Goal: Information Seeking & Learning: Check status

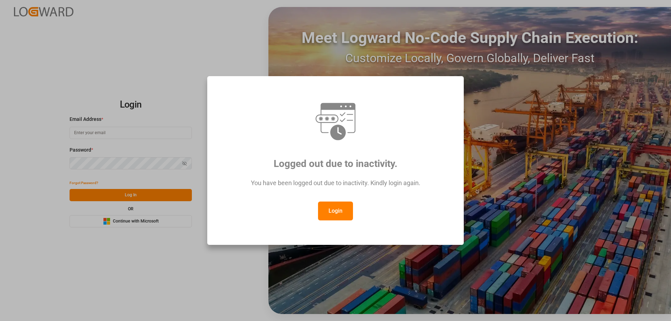
click at [325, 211] on button "Login" at bounding box center [335, 211] width 35 height 19
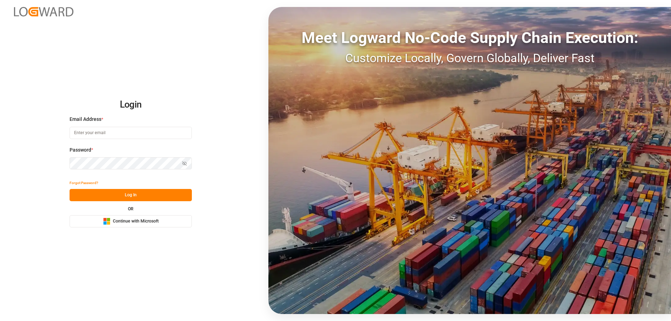
click at [126, 129] on input at bounding box center [131, 133] width 122 height 12
type input "[PERSON_NAME][EMAIL_ADDRESS][PERSON_NAME][DOMAIN_NAME]"
click at [186, 165] on icon "button" at bounding box center [184, 163] width 4 height 4
click at [128, 193] on button "Log In" at bounding box center [131, 195] width 122 height 12
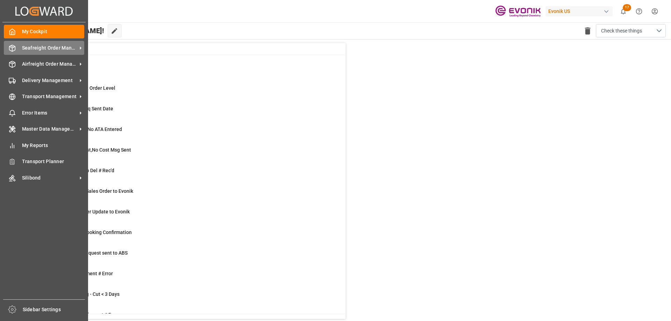
click at [45, 48] on span "Seafreight Order Management" at bounding box center [49, 47] width 55 height 7
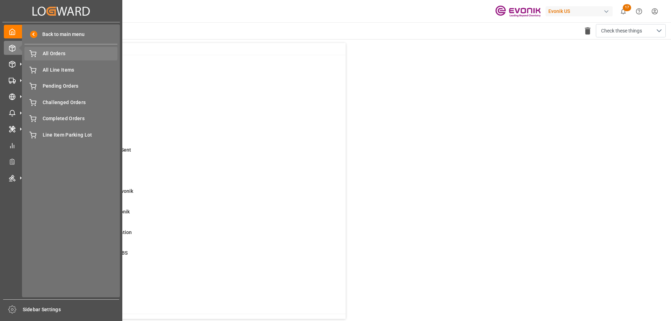
click at [48, 57] on span "All Orders" at bounding box center [80, 53] width 75 height 7
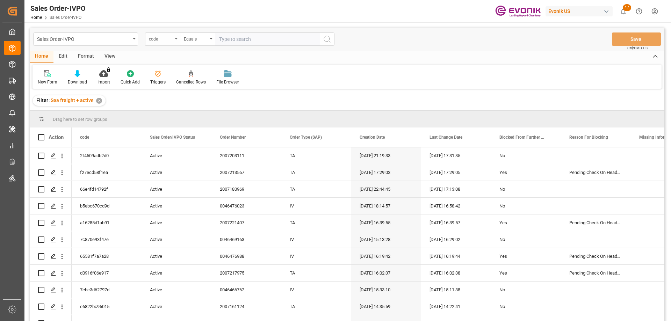
click at [177, 40] on div "code" at bounding box center [162, 39] width 35 height 13
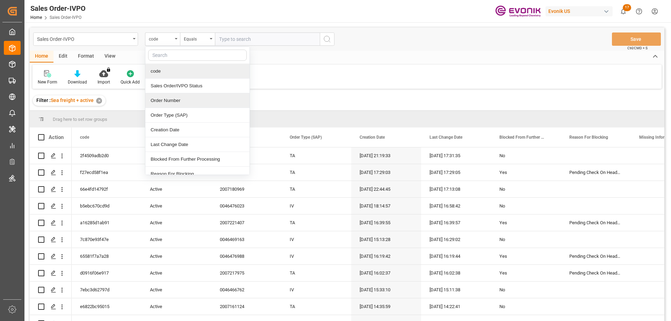
click at [174, 104] on div "Order Number" at bounding box center [197, 100] width 104 height 15
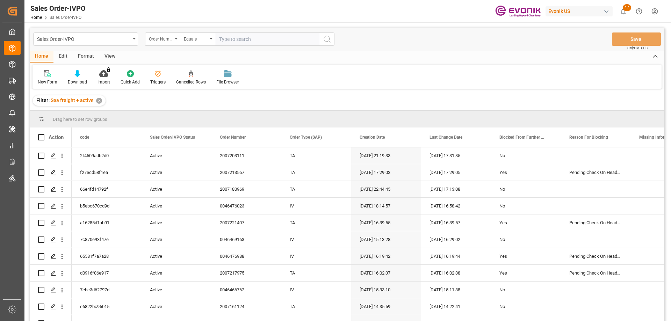
click at [231, 42] on input "text" at bounding box center [267, 39] width 105 height 13
paste input "2007185498"
type input "2007185498"
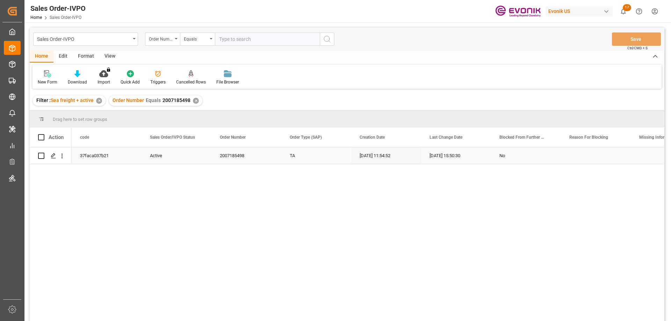
click at [187, 152] on div "Active" at bounding box center [176, 156] width 53 height 16
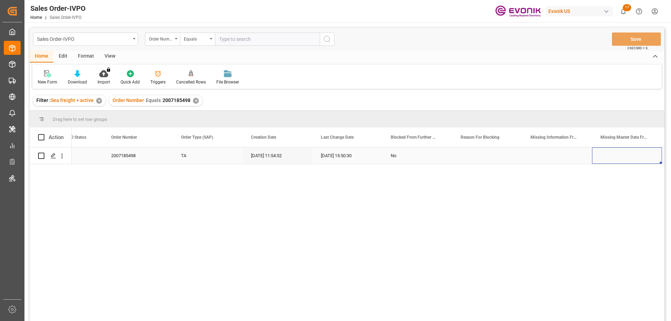
scroll to position [0, 179]
click at [60, 157] on icon "open menu" at bounding box center [61, 155] width 7 height 7
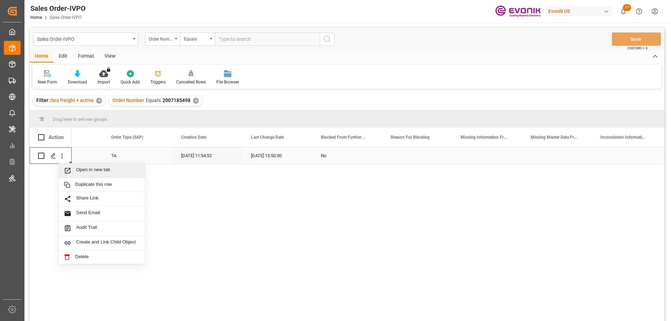
click at [77, 173] on span "Open in new tab" at bounding box center [108, 170] width 64 height 7
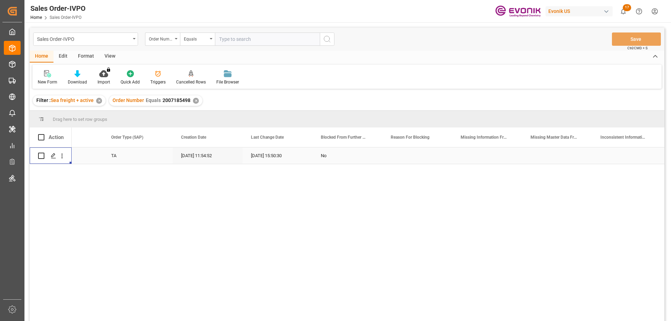
click at [262, 35] on input "text" at bounding box center [267, 39] width 105 height 13
paste input "2007180683"
type input "2007180683"
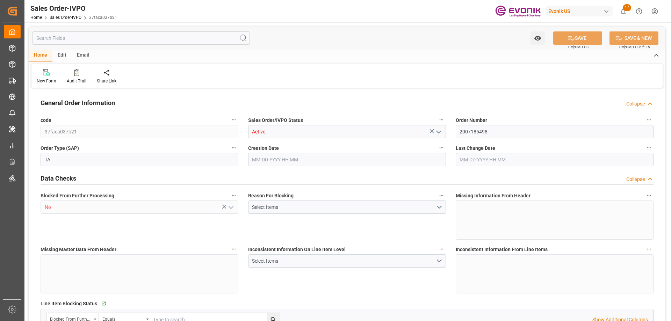
type input "DEBRE"
type input "0"
type input "1"
type input "846"
type input "09-18-2025 11:54"
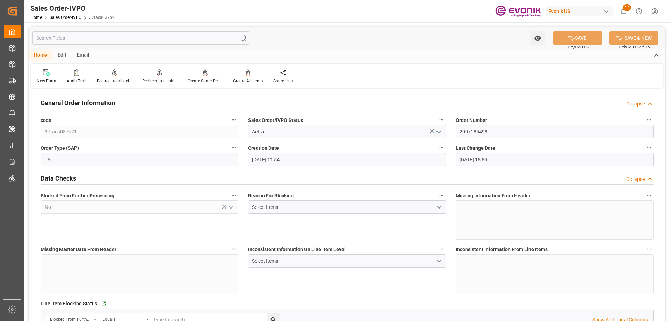
type input "10-07-2025 15:50"
click at [164, 77] on div "Redirect to all shipments" at bounding box center [159, 76] width 45 height 15
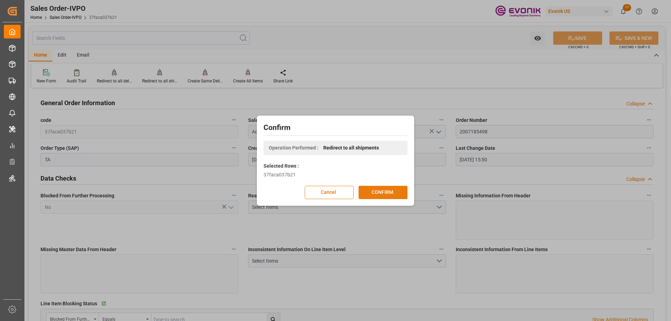
click at [368, 189] on button "CONFIRM" at bounding box center [383, 192] width 49 height 13
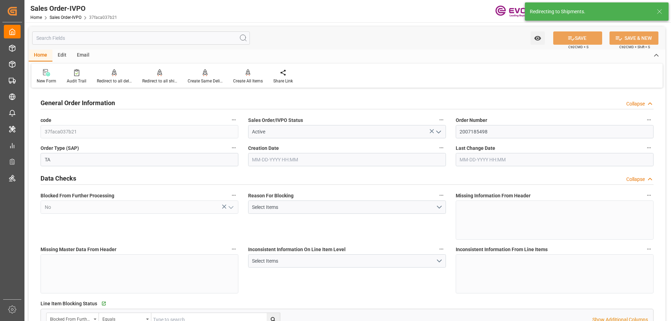
type input "09-18-2025 11:54"
type input "10-07-2025 15:50"
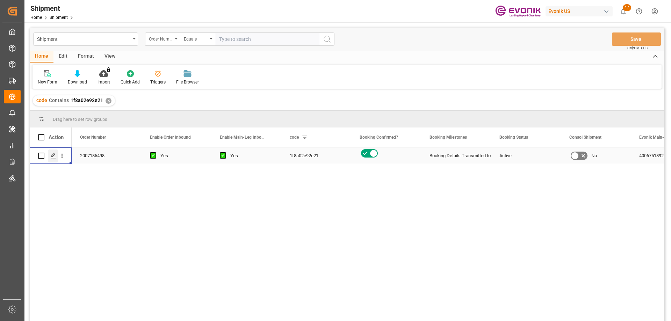
click at [51, 157] on polygon "Press SPACE to select this row." at bounding box center [52, 155] width 3 height 3
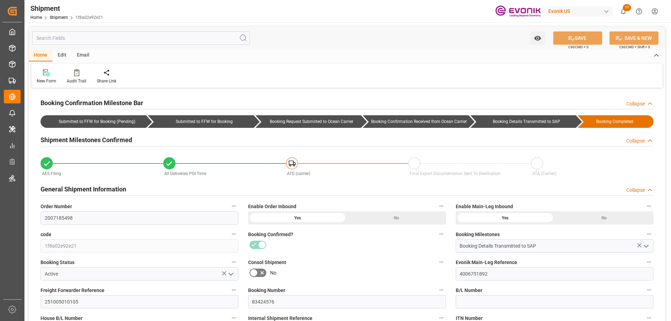
type input "490"
type input "319"
type input "0"
type input "171"
type input "10-09-2025"
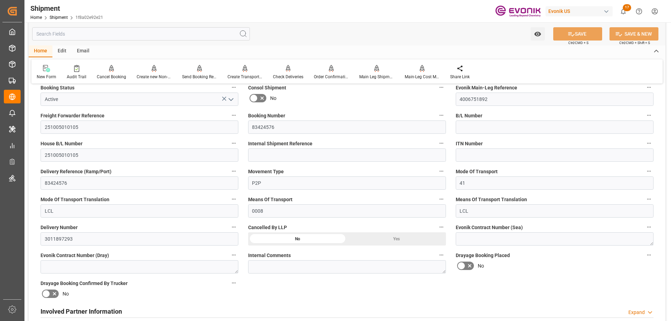
scroll to position [384, 0]
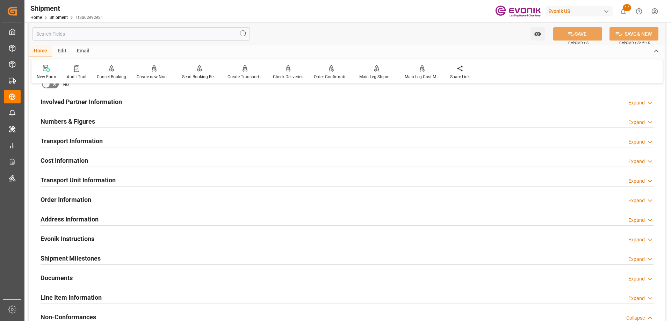
click at [83, 175] on div "Transport Unit Information" at bounding box center [78, 179] width 75 height 13
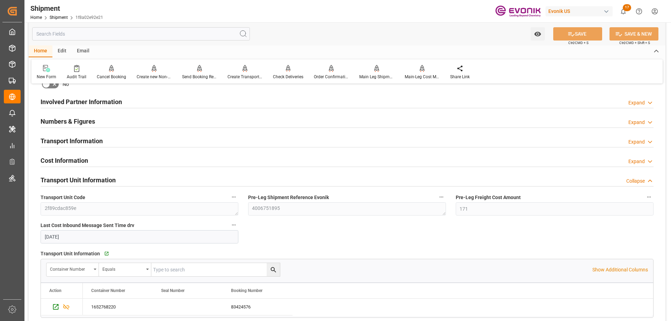
click at [73, 161] on h2 "Cost Information" at bounding box center [65, 160] width 48 height 9
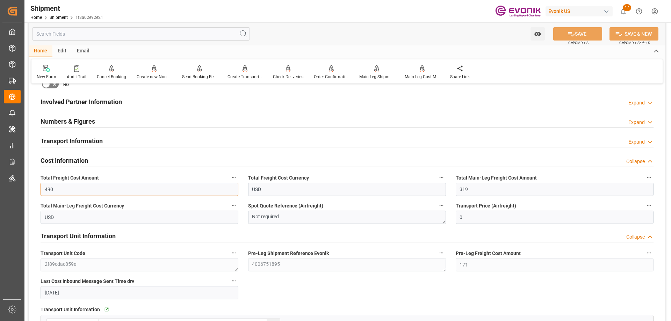
drag, startPoint x: 79, startPoint y: 188, endPoint x: 44, endPoint y: 188, distance: 35.0
click at [44, 188] on input "490" at bounding box center [140, 189] width 198 height 13
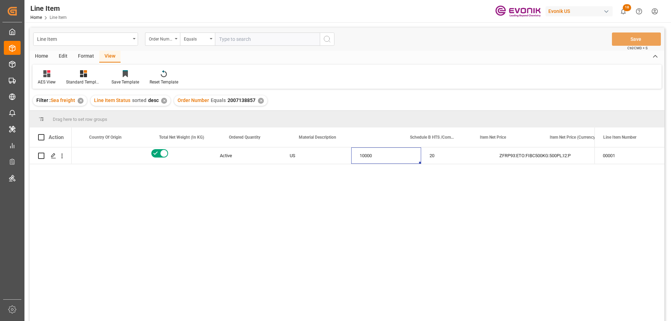
scroll to position [0, 201]
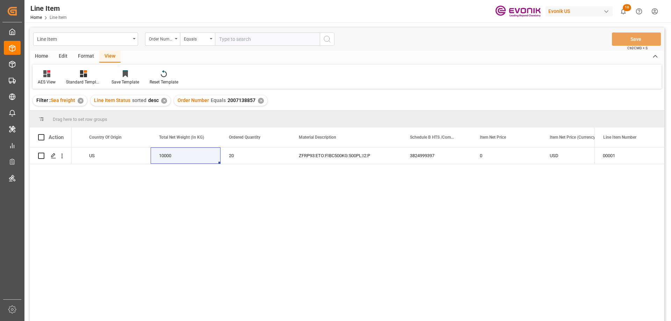
click at [244, 41] on input "text" at bounding box center [267, 39] width 105 height 13
paste input "2007169459"
type input "2007169459"
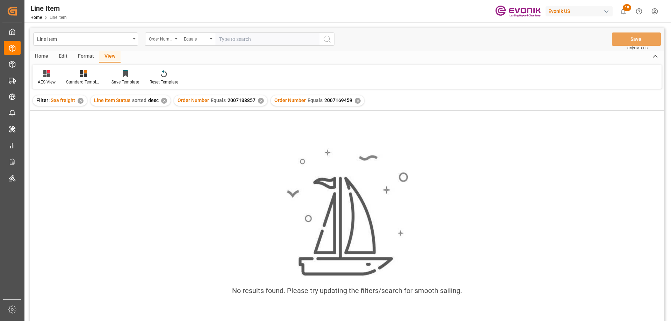
click at [261, 101] on div "✕" at bounding box center [261, 101] width 6 height 6
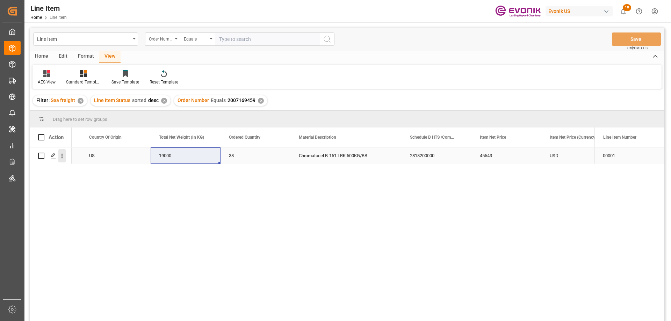
click at [62, 158] on icon "open menu" at bounding box center [62, 156] width 1 height 5
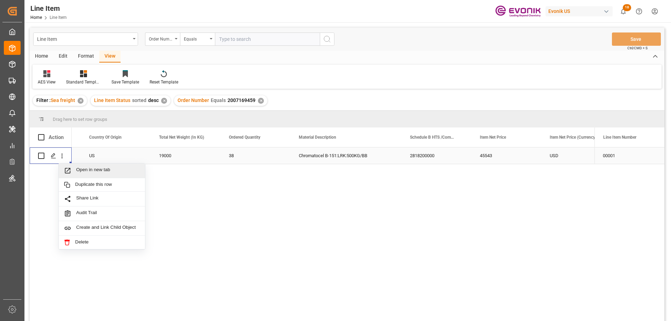
click at [103, 172] on span "Open in new tab" at bounding box center [108, 170] width 64 height 7
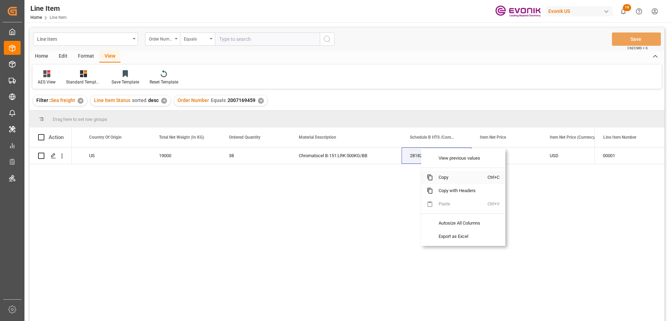
click at [439, 176] on span "Copy" at bounding box center [460, 177] width 55 height 13
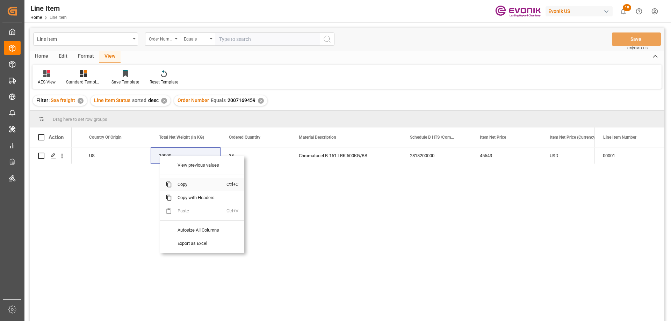
click at [190, 180] on span "Copy" at bounding box center [199, 184] width 55 height 13
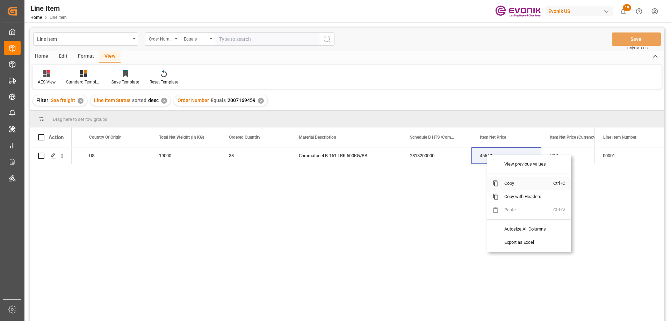
click at [511, 186] on span "Copy" at bounding box center [526, 183] width 55 height 13
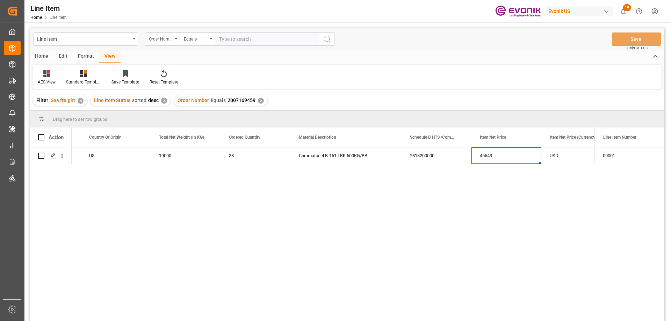
click at [270, 42] on input "text" at bounding box center [267, 39] width 105 height 13
paste input "2007180683"
type input "2007180683"
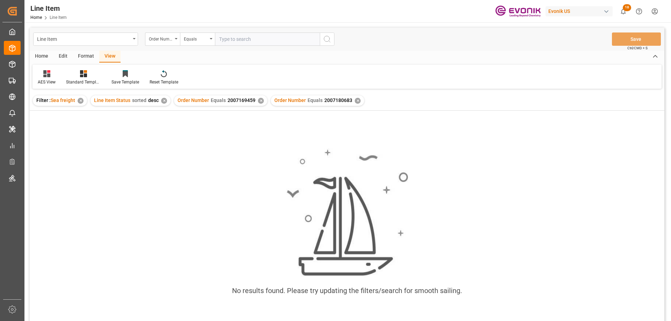
click at [258, 100] on div "✕" at bounding box center [261, 101] width 6 height 6
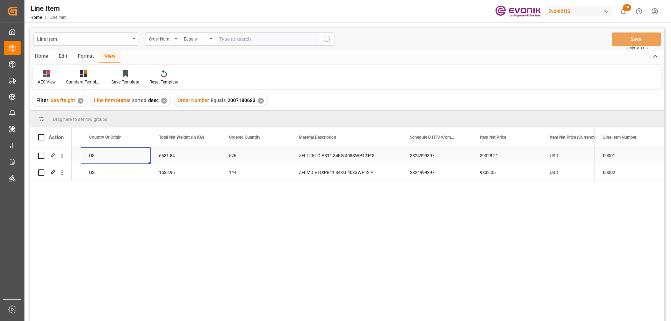
click at [104, 156] on div "US" at bounding box center [116, 156] width 70 height 16
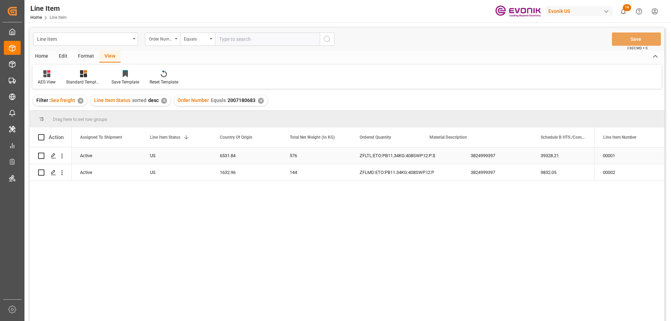
scroll to position [0, 70]
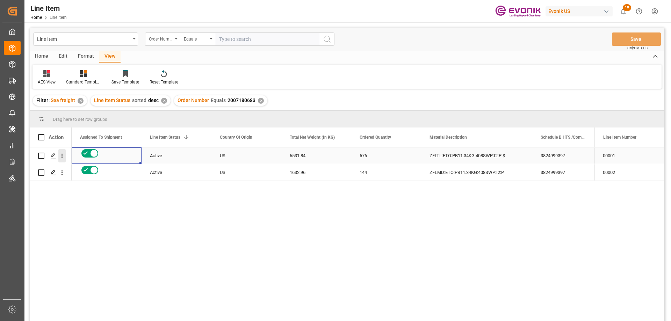
click at [61, 155] on icon "open menu" at bounding box center [61, 155] width 7 height 7
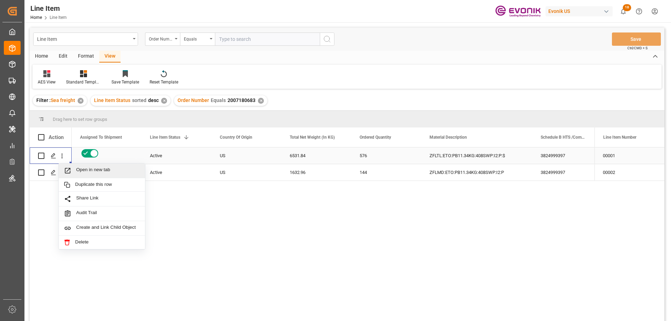
click at [92, 167] on span "Open in new tab" at bounding box center [108, 170] width 64 height 7
click at [247, 39] on input "text" at bounding box center [267, 39] width 105 height 13
paste input "2007161124"
type input "2007161124"
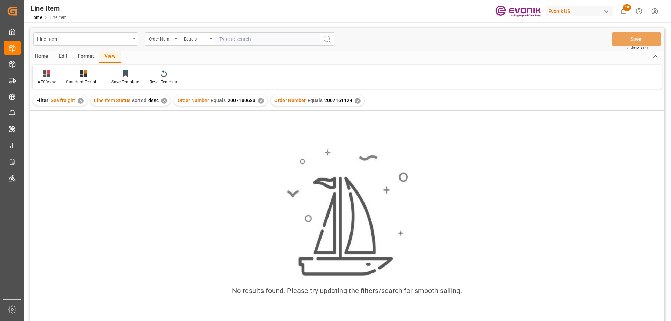
click at [258, 100] on div "✕" at bounding box center [261, 101] width 6 height 6
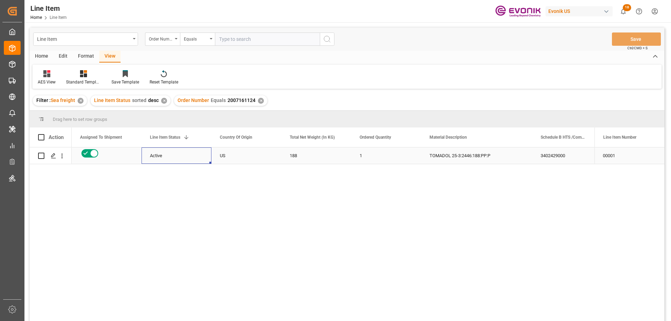
click at [143, 159] on div "Active" at bounding box center [177, 156] width 70 height 16
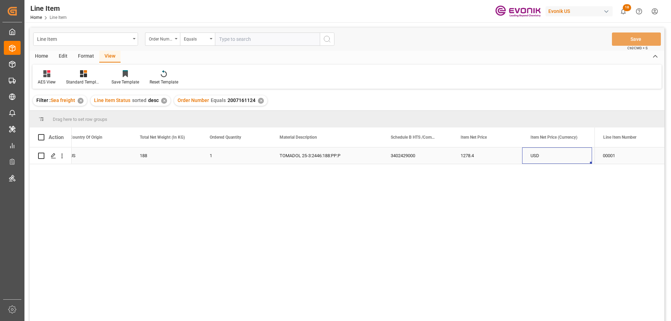
scroll to position [0, 290]
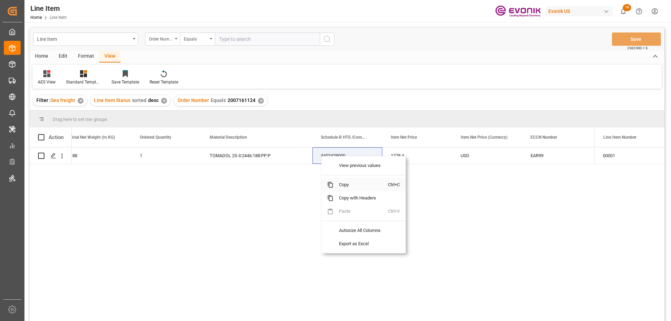
click at [354, 190] on span "Copy" at bounding box center [360, 184] width 55 height 13
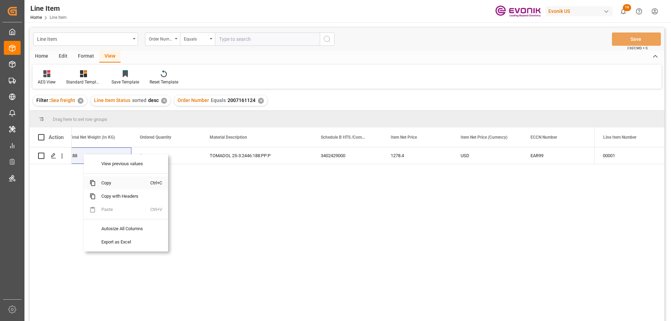
click at [113, 186] on span "Copy" at bounding box center [123, 183] width 55 height 13
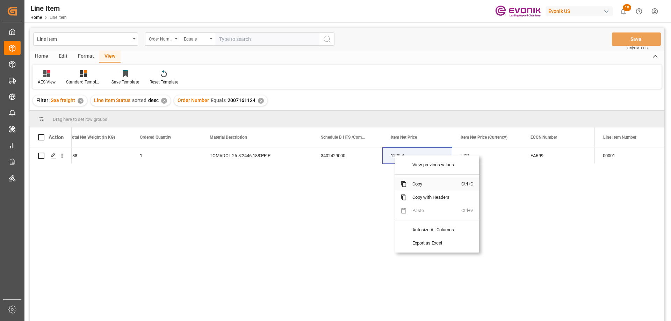
click at [415, 186] on span "Copy" at bounding box center [434, 184] width 55 height 13
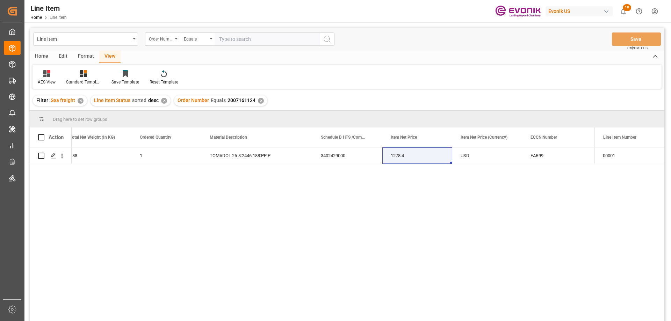
click at [265, 37] on input "text" at bounding box center [267, 39] width 105 height 13
paste input "0046475065"
type input "0046475065"
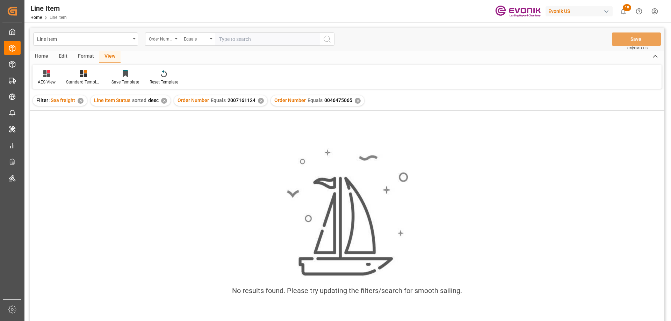
click at [259, 100] on div "✕" at bounding box center [261, 101] width 6 height 6
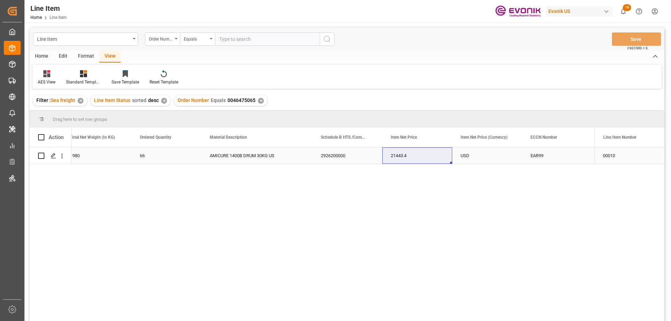
click at [101, 153] on div "1980" at bounding box center [97, 156] width 70 height 16
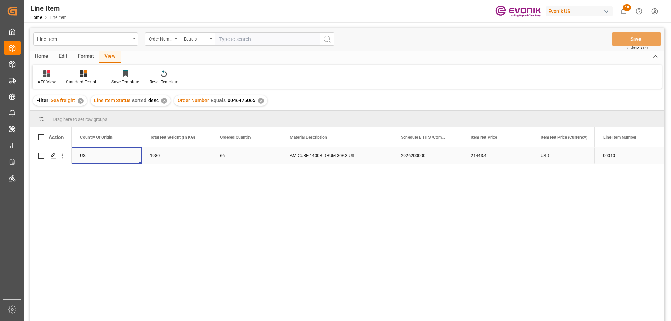
scroll to position [0, 140]
click at [554, 159] on div "21443.4" at bounding box center [567, 156] width 70 height 16
click at [62, 157] on icon "open menu" at bounding box center [61, 155] width 7 height 7
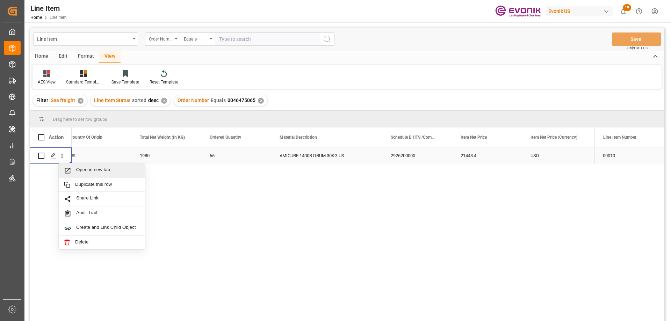
click at [82, 170] on span "Open in new tab" at bounding box center [108, 170] width 64 height 7
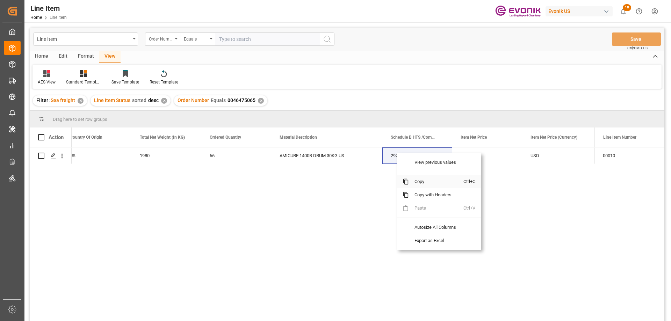
click at [416, 178] on span "Copy" at bounding box center [436, 181] width 55 height 13
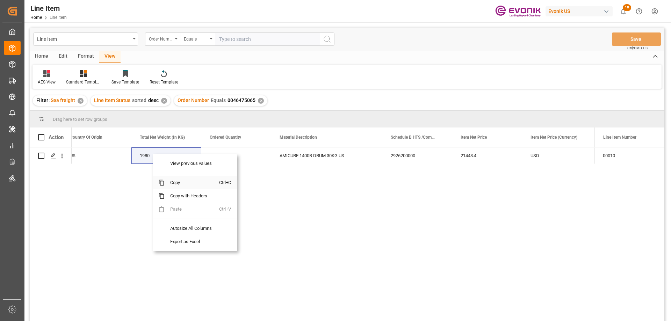
click at [178, 181] on span "Copy" at bounding box center [192, 182] width 55 height 13
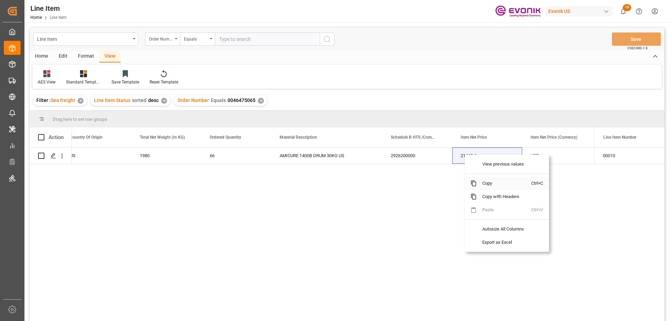
click at [487, 182] on span "Copy" at bounding box center [504, 183] width 55 height 13
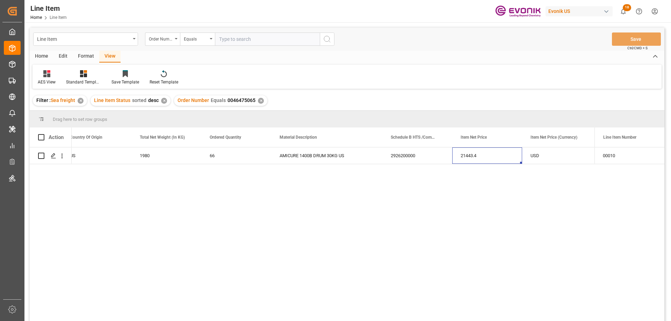
click at [237, 34] on div "Line Item Order Number Equals Save Ctrl/CMD + S" at bounding box center [347, 39] width 635 height 23
click at [240, 41] on input "text" at bounding box center [267, 39] width 105 height 13
paste input "0046475212"
type input "0046475212"
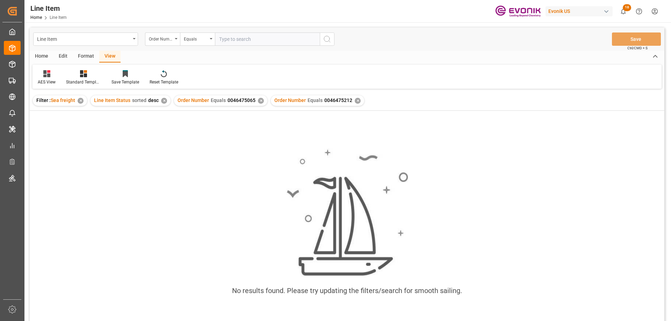
click at [259, 99] on div "✕" at bounding box center [261, 101] width 6 height 6
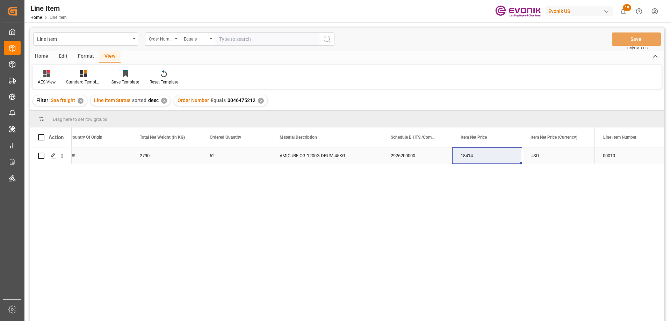
click at [106, 156] on div "US" at bounding box center [97, 156] width 70 height 16
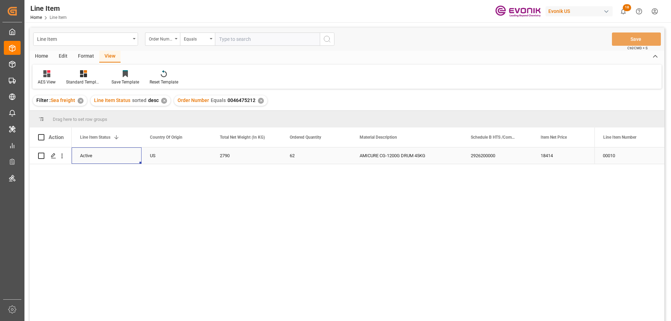
click at [483, 151] on div "2926200000" at bounding box center [497, 156] width 70 height 16
click at [529, 154] on div "18414" at bounding box center [557, 156] width 70 height 16
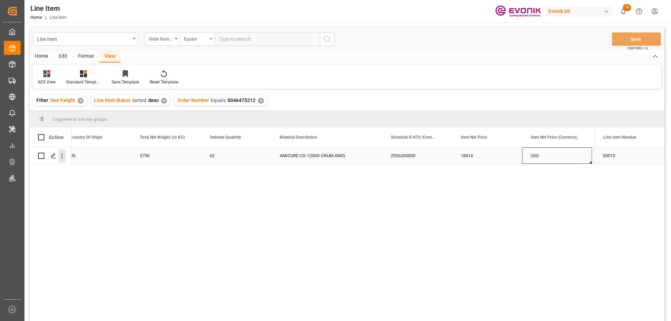
click at [62, 153] on icon "open menu" at bounding box center [61, 155] width 7 height 7
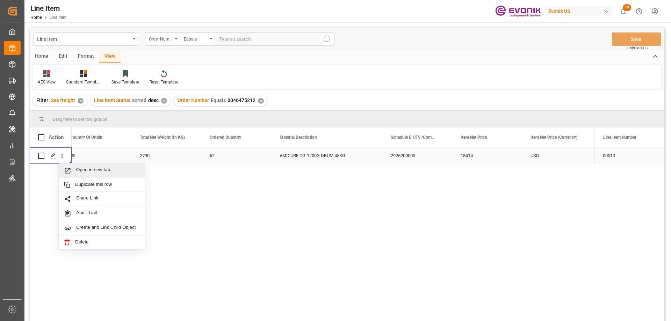
click at [89, 166] on div "Open in new tab" at bounding box center [102, 171] width 86 height 15
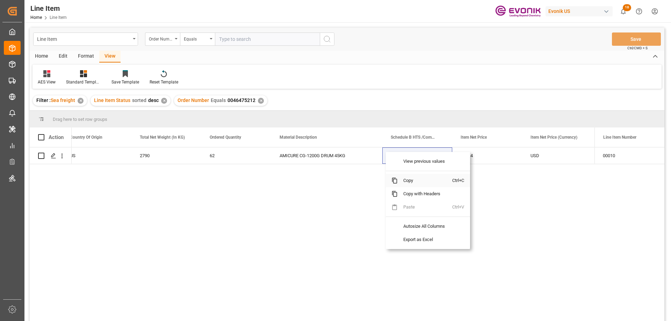
click at [417, 181] on span "Copy" at bounding box center [425, 180] width 55 height 13
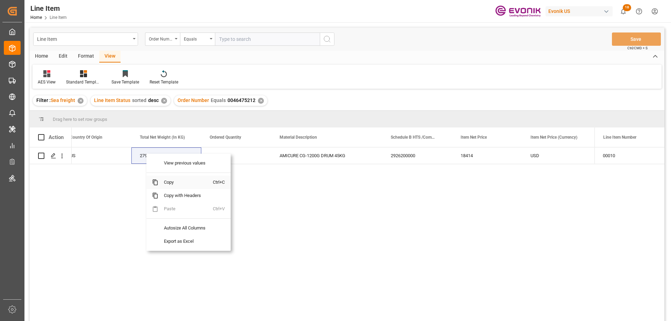
click at [174, 180] on span "Copy" at bounding box center [185, 182] width 55 height 13
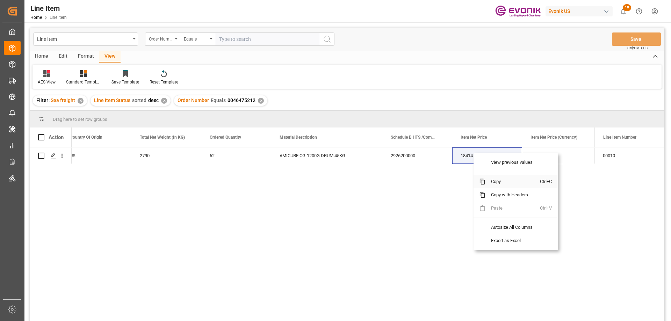
click at [491, 181] on span "Copy" at bounding box center [512, 181] width 55 height 13
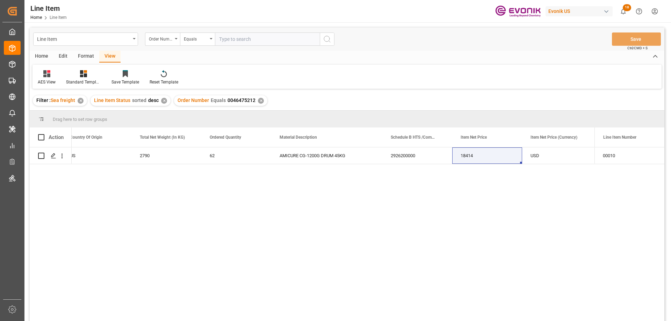
click at [238, 37] on input "text" at bounding box center [267, 39] width 105 height 13
paste input "0046469877"
type input "0046469877"
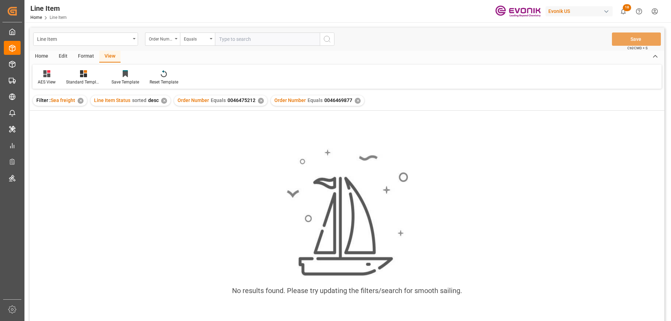
click at [259, 100] on div "✕" at bounding box center [261, 101] width 6 height 6
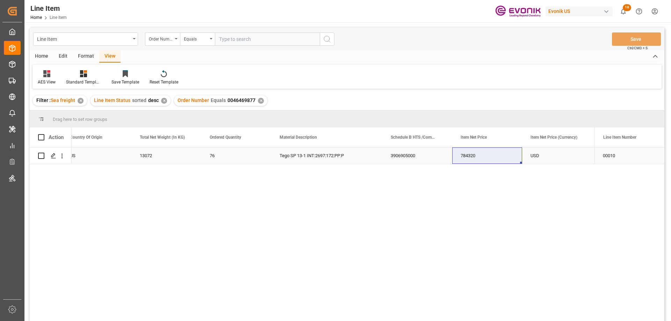
click at [99, 157] on div "US" at bounding box center [97, 156] width 70 height 16
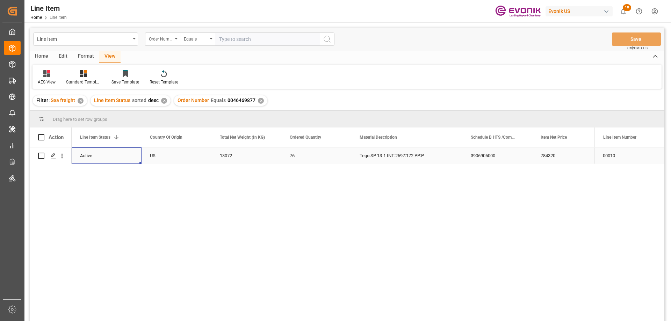
click at [570, 152] on div "784320" at bounding box center [567, 156] width 70 height 16
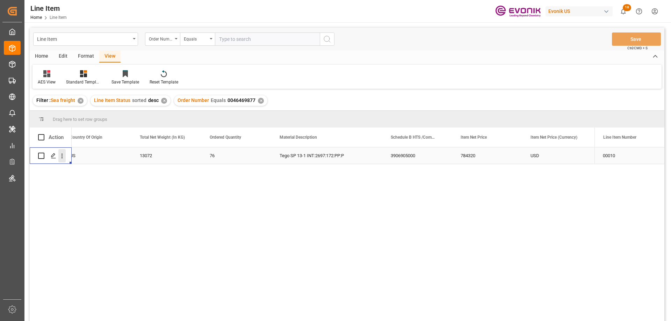
click at [61, 156] on icon "open menu" at bounding box center [61, 155] width 7 height 7
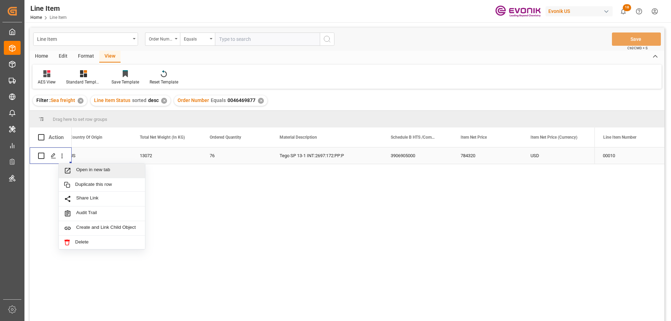
click at [82, 168] on span "Open in new tab" at bounding box center [108, 170] width 64 height 7
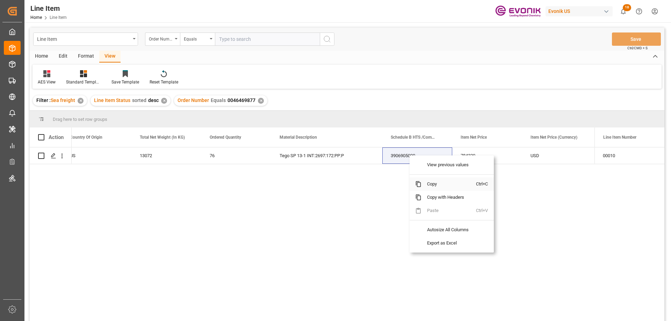
click at [435, 181] on span "Copy" at bounding box center [449, 184] width 55 height 13
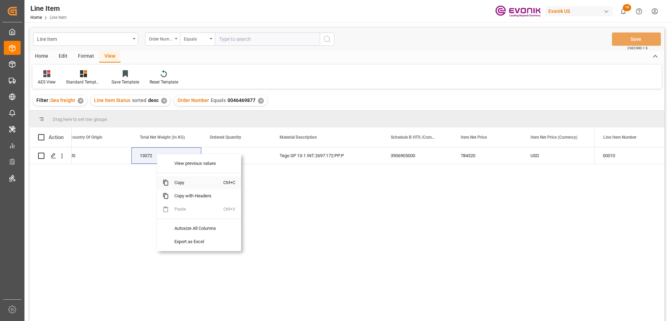
click at [177, 183] on span "Copy" at bounding box center [196, 182] width 55 height 13
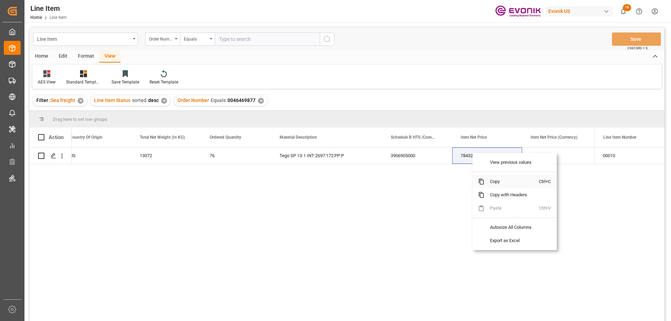
click at [498, 178] on span "Copy" at bounding box center [511, 181] width 55 height 13
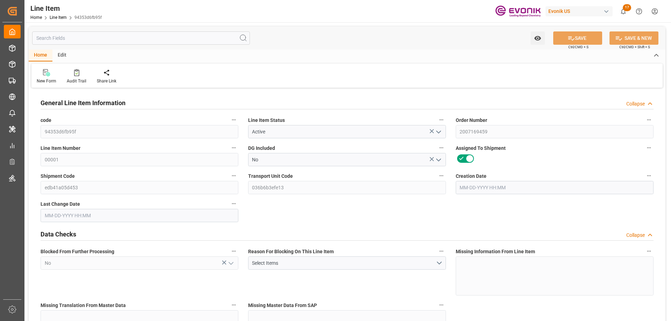
type input "19"
type input "19086.184"
type input "19000"
type input "31.3671"
type input "38"
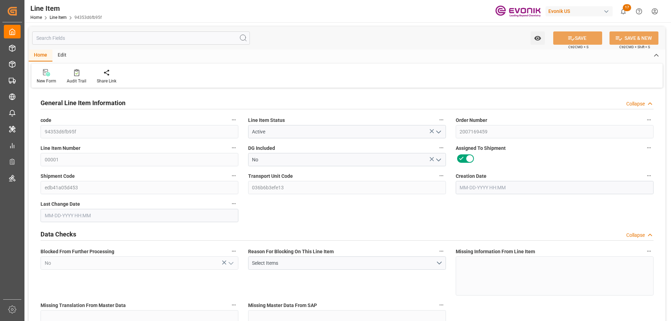
type input "45543"
type input "38"
type input "19000"
type input "19086.184"
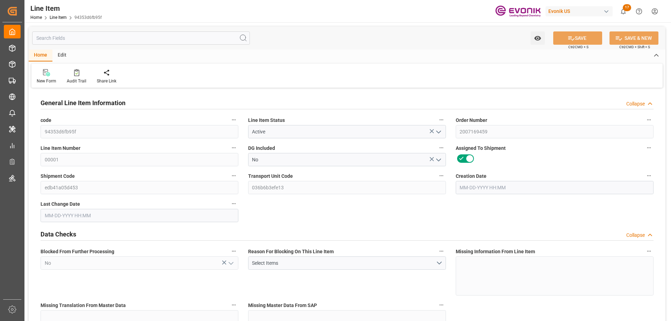
type input "19435.784"
type input "19000"
type input "31.3671"
type input "31367.1"
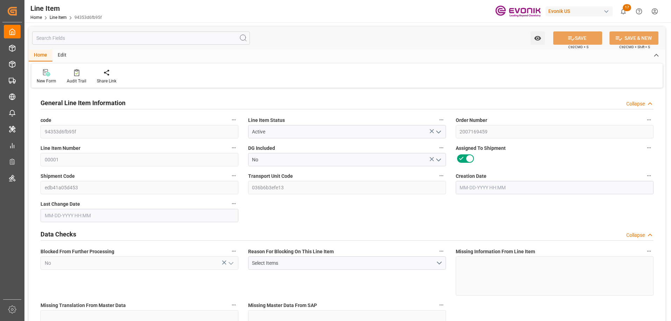
type input "0"
type input "[DATE] 20:47"
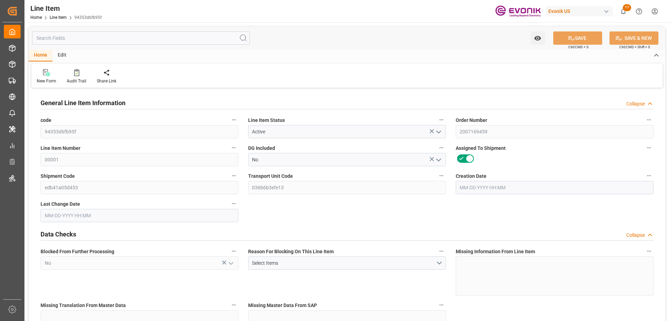
type input "[DATE] 22:01"
type input "[DATE]"
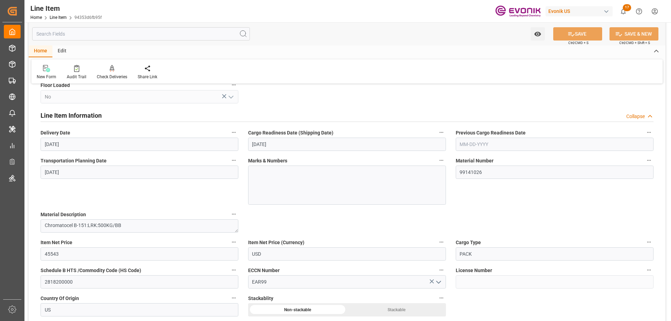
scroll to position [454, 0]
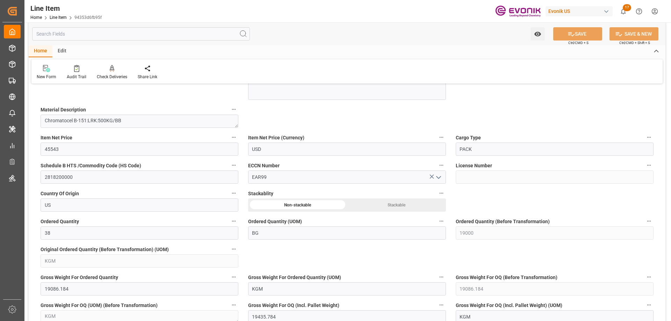
click at [111, 36] on input "text" at bounding box center [141, 33] width 218 height 13
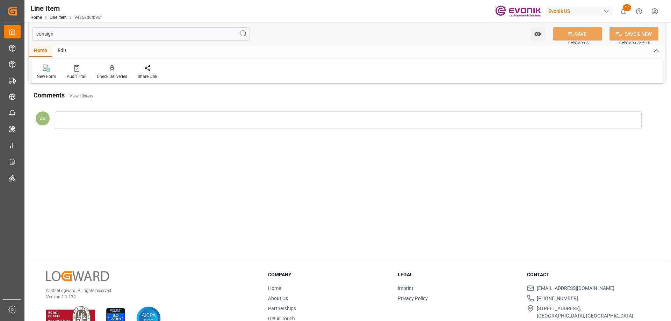
scroll to position [0, 0]
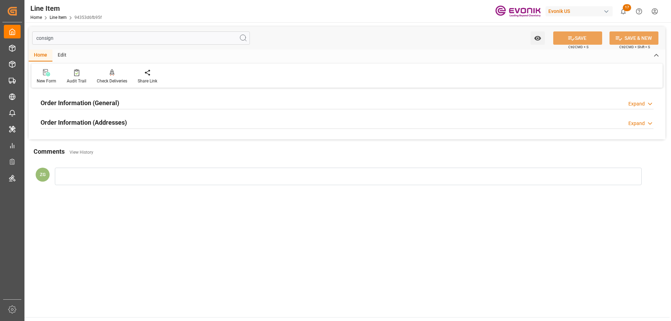
type input "consign"
click at [98, 120] on h2 "Order Information (Addresses)" at bounding box center [84, 122] width 86 height 9
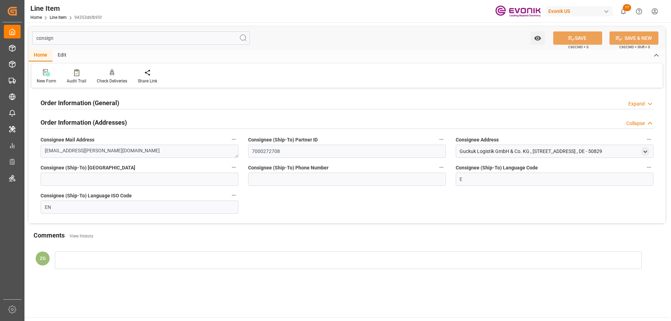
click at [91, 106] on h2 "Order Information (General)" at bounding box center [80, 102] width 79 height 9
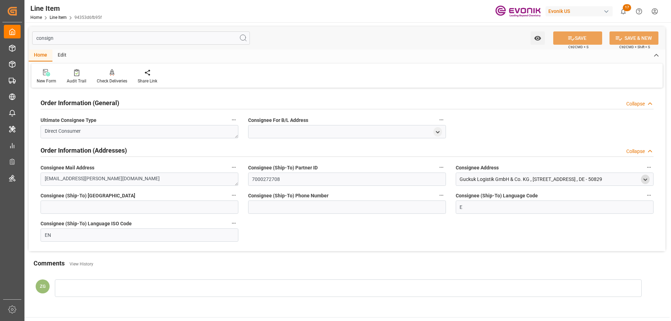
click at [645, 178] on icon "open menu" at bounding box center [645, 180] width 6 height 6
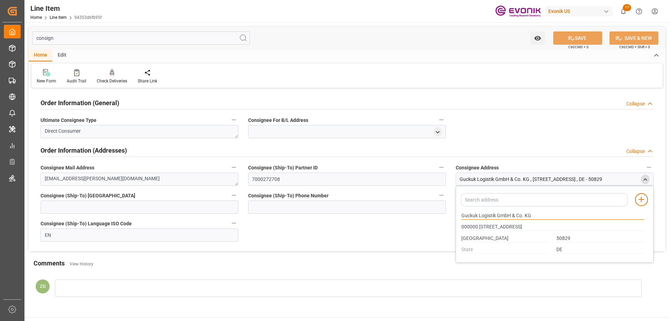
drag, startPoint x: 495, startPoint y: 219, endPoint x: 469, endPoint y: 216, distance: 26.4
click at [474, 216] on input "Guckuk Logistik GmbH & Co. KG" at bounding box center [552, 216] width 183 height 8
drag, startPoint x: 462, startPoint y: 215, endPoint x: 495, endPoint y: 216, distance: 33.3
click at [495, 216] on input "Guckuk Logistik GmbH & Co. KG" at bounding box center [552, 216] width 183 height 8
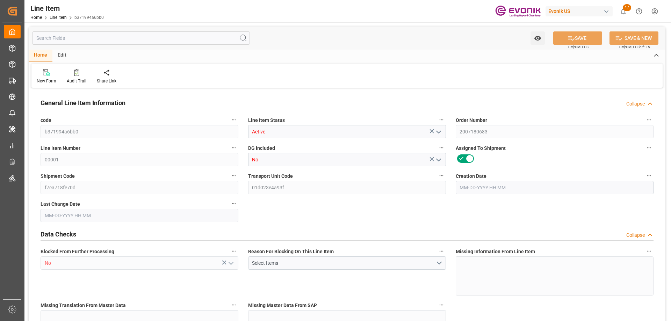
type input "16"
type input "6735.168"
type input "6531.84"
type input "39.7267"
type input "576"
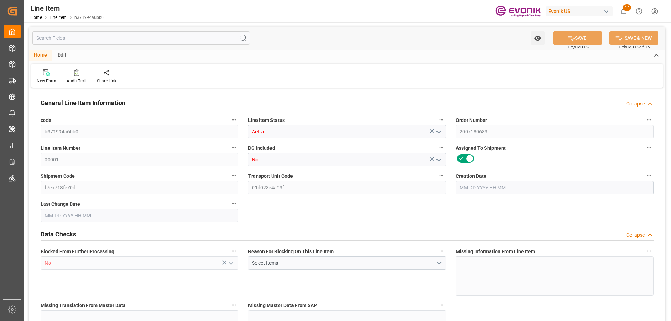
type input "39328.21"
type input "576"
type input "6735.168"
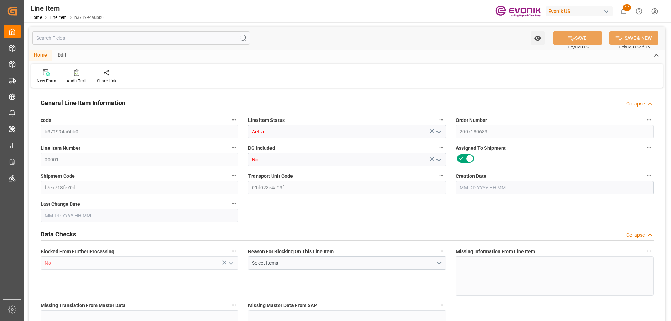
type input "6989.568"
type input "6531.84"
type input "39.7267"
type input "39726.72"
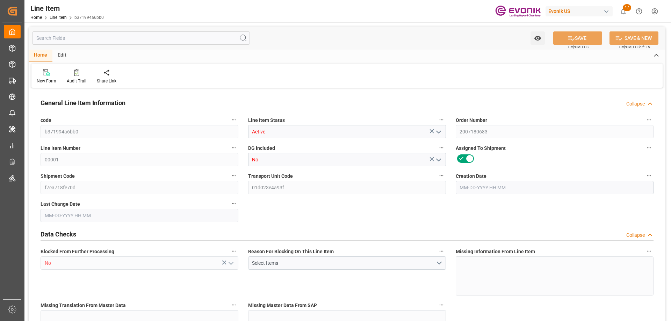
type input "576"
type input "6735.168"
type input "6531.84"
type input "39.7267"
type input "09-18-2025 12:35"
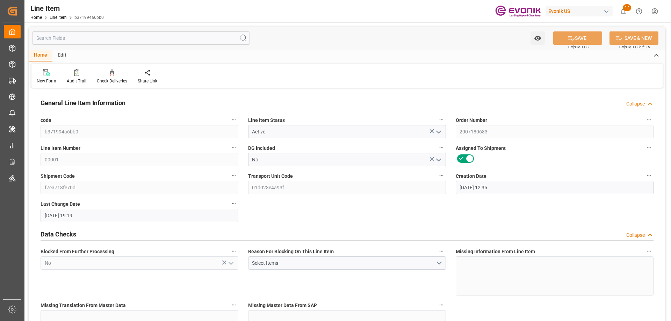
type input "10-07-2025 19:19"
type input "11-09-2025"
type input "10-13-2025"
type input "10-07-2025"
type input "10-06-2025"
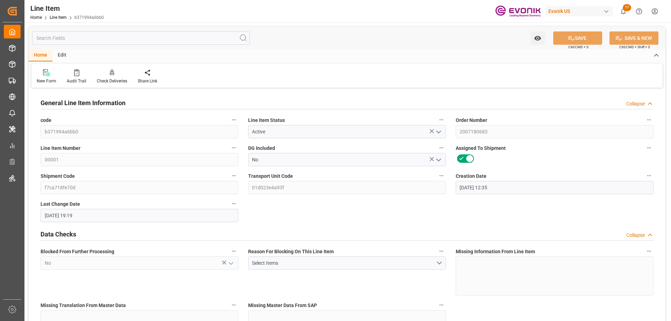
click at [114, 38] on input "text" at bounding box center [141, 37] width 218 height 13
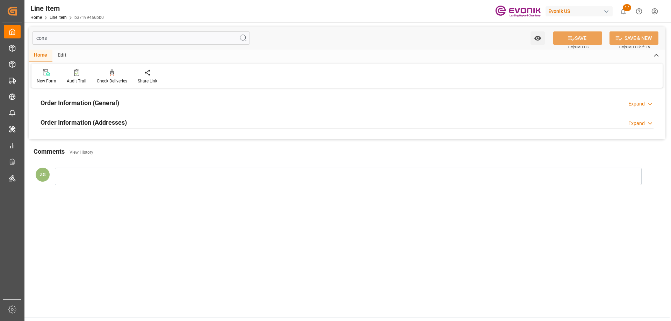
type input "cons"
drag, startPoint x: 73, startPoint y: 126, endPoint x: 78, endPoint y: 105, distance: 21.2
click at [73, 126] on h2 "Order Information (Addresses)" at bounding box center [84, 122] width 86 height 9
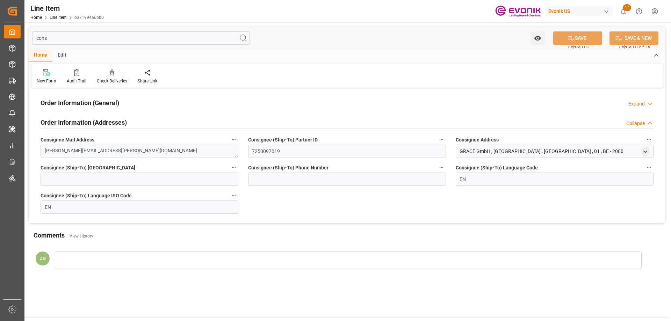
click at [78, 103] on h2 "Order Information (General)" at bounding box center [80, 102] width 79 height 9
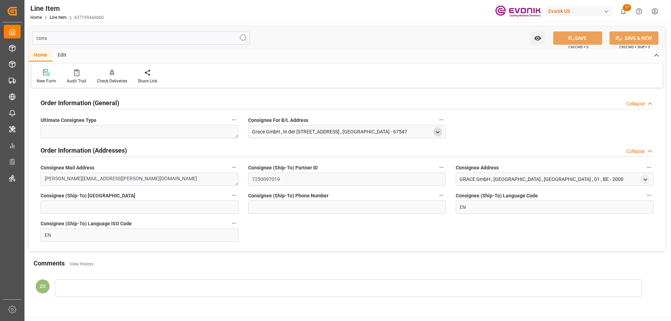
click at [440, 131] on icon "open menu" at bounding box center [438, 132] width 6 height 6
click at [646, 178] on icon "open menu" at bounding box center [645, 180] width 6 height 6
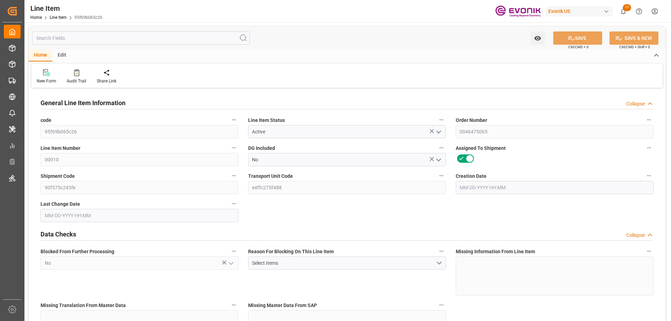
type input "17"
type input "2345.244"
type input "1980"
type input "16.8545"
type input "66"
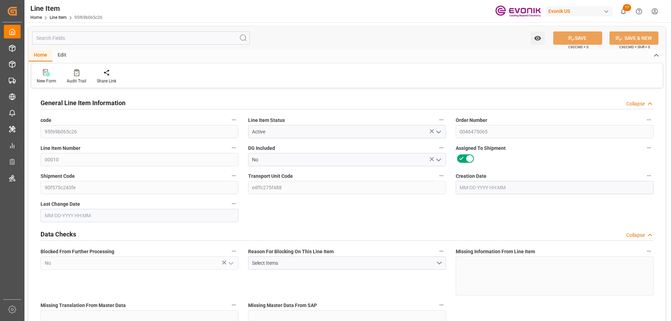
type input "21443.4"
type input "66"
type input "2345.244"
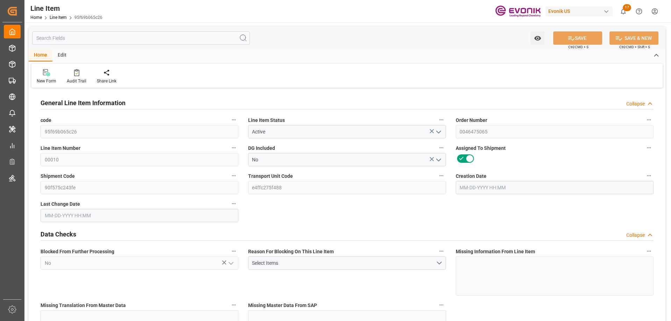
type input "2685.244"
type input "1980"
type input "16.8545"
type input "16854.486"
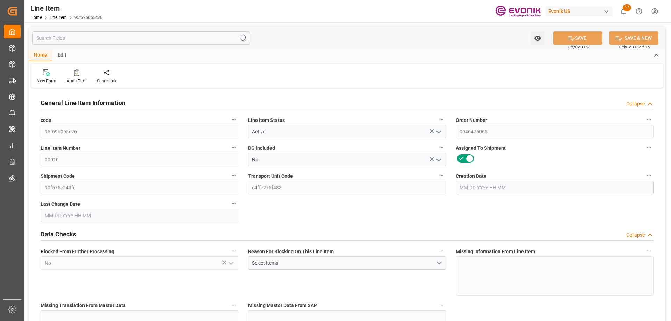
type input "66"
type input "2345.244"
type input "1980"
type input "16.8545"
type input "09-26-2025 12:35"
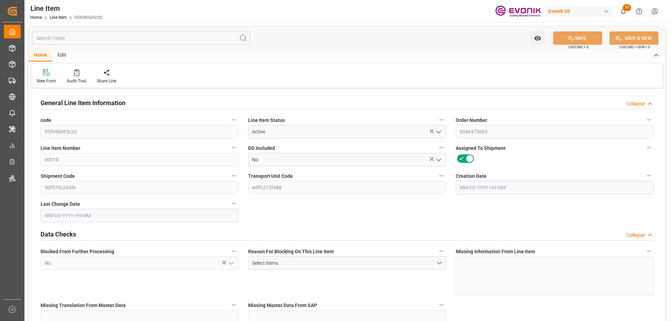
type input "10-01-2025 11:13"
type input "12-15-2025"
type input "10-15-2025"
type input "10-08-2025"
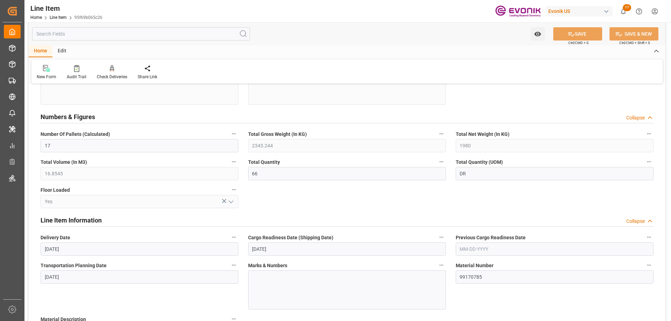
scroll to position [350, 0]
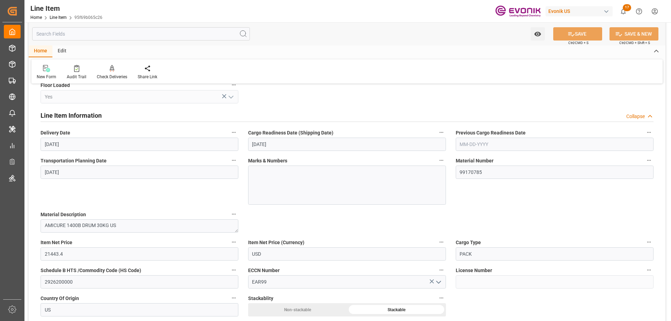
click at [100, 35] on input "text" at bounding box center [141, 33] width 218 height 13
click at [162, 34] on input "text" at bounding box center [141, 33] width 218 height 13
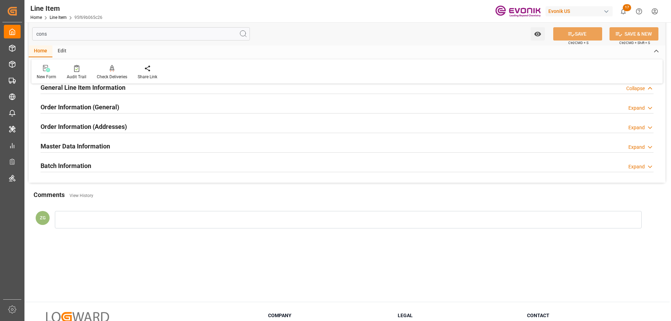
scroll to position [0, 0]
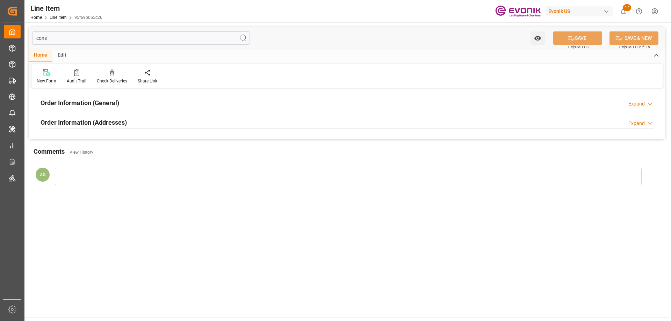
type input "cons"
click at [152, 116] on div "Order Information (Addresses) Expand" at bounding box center [347, 121] width 613 height 13
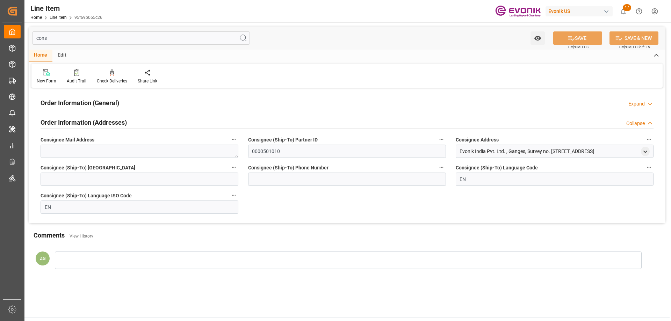
click at [145, 106] on div "Order Information (General) Expand" at bounding box center [347, 102] width 613 height 13
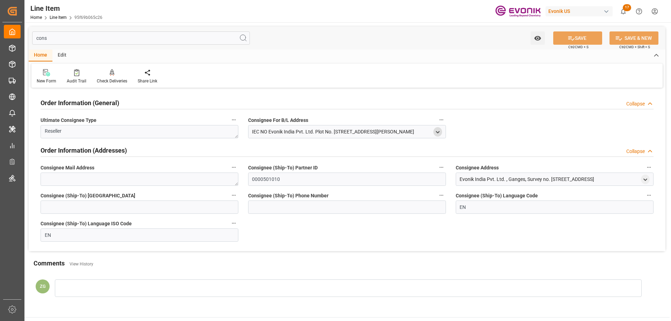
click at [439, 131] on icon "open menu" at bounding box center [438, 132] width 6 height 6
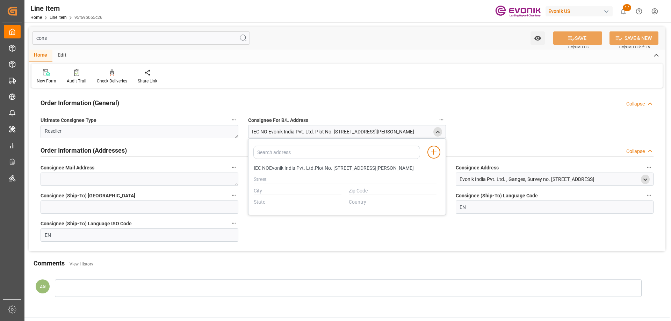
click at [645, 179] on icon "open menu" at bounding box center [645, 180] width 6 height 6
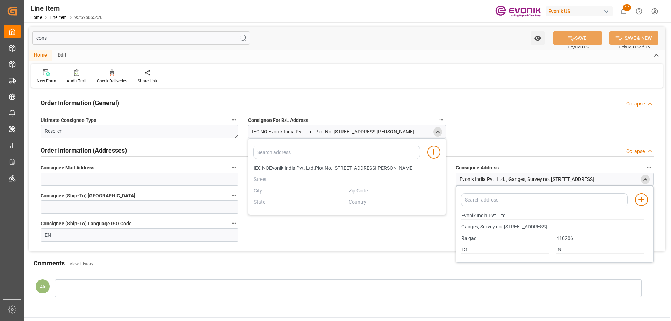
scroll to position [0, 94]
drag, startPoint x: 370, startPoint y: 169, endPoint x: 463, endPoint y: 168, distance: 93.0
click at [463, 168] on div "Order Information (General) Collapse Ultimate Consignee Type Reseller Consignee…" at bounding box center [347, 170] width 637 height 161
click at [289, 169] on input "IEC NOEvonik India Pvt. Ltd.Plot No. D-5, Wagle Industrial Estate,Road No. 34, …" at bounding box center [345, 169] width 183 height 8
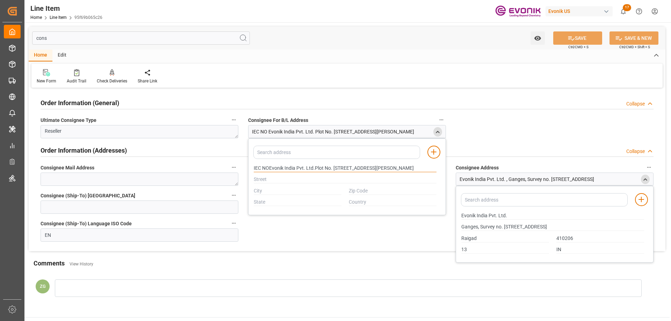
drag, startPoint x: 275, startPoint y: 168, endPoint x: 191, endPoint y: 172, distance: 84.7
click at [191, 172] on div "Order Information (General) Collapse Ultimate Consignee Type Reseller Consignee…" at bounding box center [347, 170] width 637 height 161
click at [260, 166] on input "IEC NOEvonik India Pvt. Ltd.Plot No. D-5, Wagle Industrial Estate,Road No. 34, …" at bounding box center [345, 169] width 183 height 8
drag, startPoint x: 462, startPoint y: 215, endPoint x: 487, endPoint y: 215, distance: 24.5
click at [487, 215] on input "Evonik India Pvt. Ltd." at bounding box center [552, 216] width 183 height 8
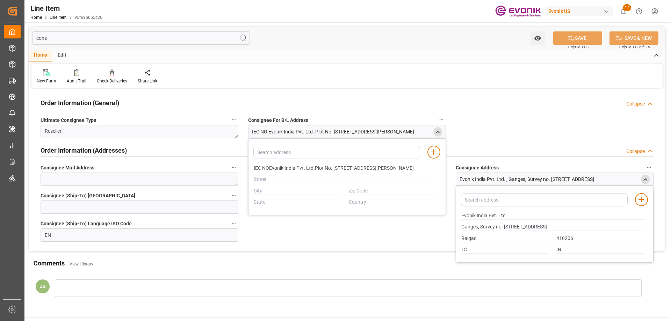
type input "IEC NOEvonik India Pvt. Ltd.Plot No. D-5, Wagle Industrial Estate,Road No. 34, …"
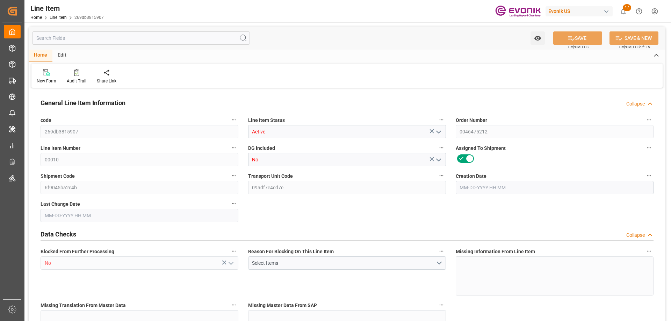
type input "16"
type input "3133.108"
type input "2790"
type input "15.833"
type input "62"
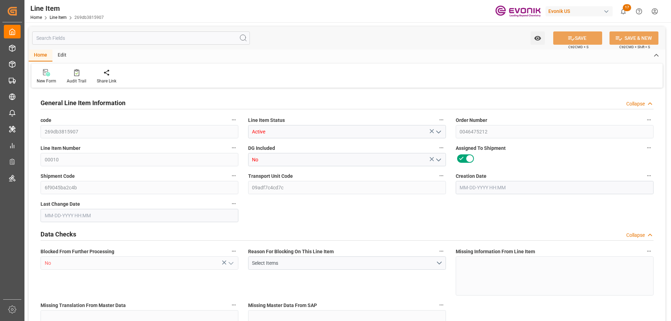
type input "18414"
type input "62"
type input "3133.108"
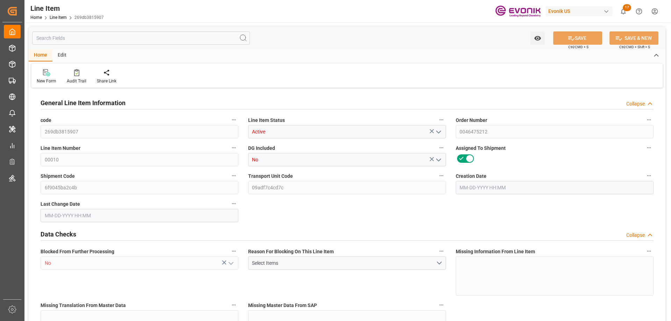
type input "3453.108"
type input "2790"
type input "15.833"
type input "15833.002"
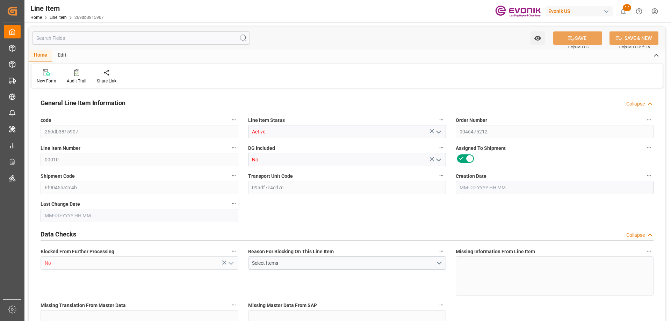
type input "62"
type input "3133.108"
type input "2790"
type input "15.833"
type input "09-29-2025 13:19"
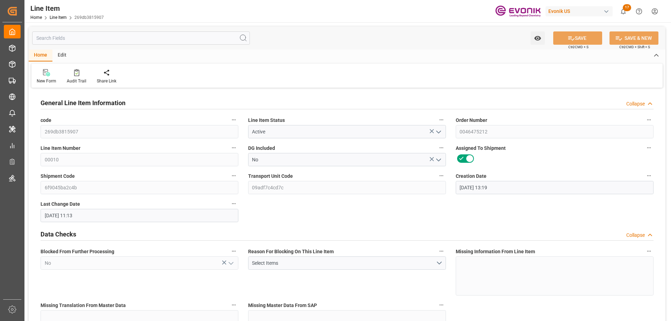
type input "10-01-2025 11:13"
type input "12-10-2025"
type input "[DATE]"
type input "10-06-2025"
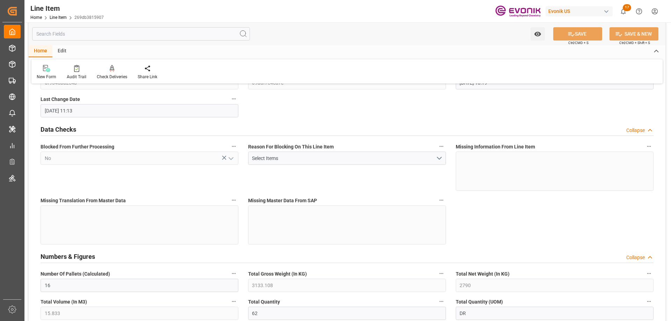
click at [94, 37] on input "text" at bounding box center [141, 33] width 218 height 13
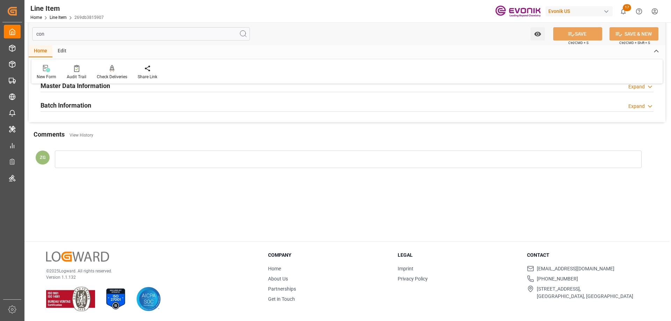
scroll to position [0, 0]
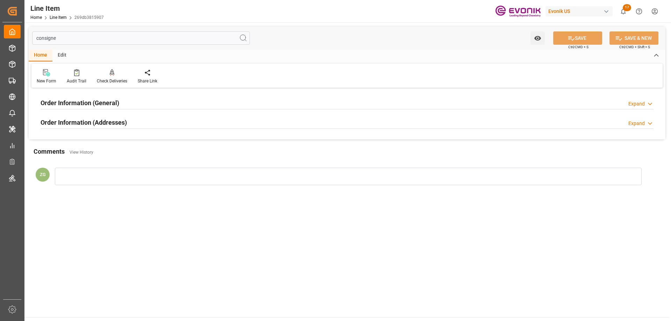
type input "consigne"
click at [95, 126] on h2 "Order Information (Addresses)" at bounding box center [84, 122] width 86 height 9
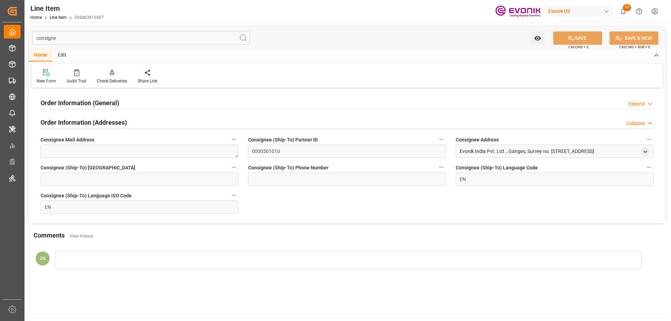
click at [100, 102] on h2 "Order Information (General)" at bounding box center [80, 102] width 79 height 9
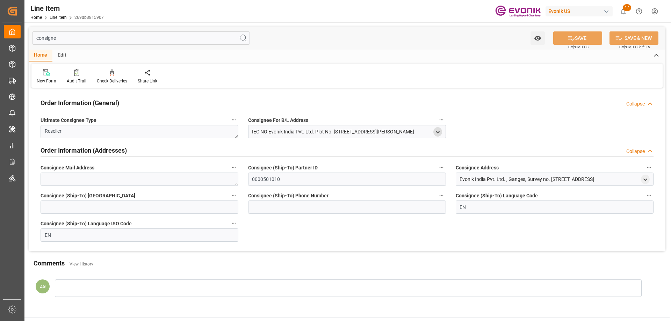
click at [440, 132] on icon "open menu" at bounding box center [438, 132] width 6 height 6
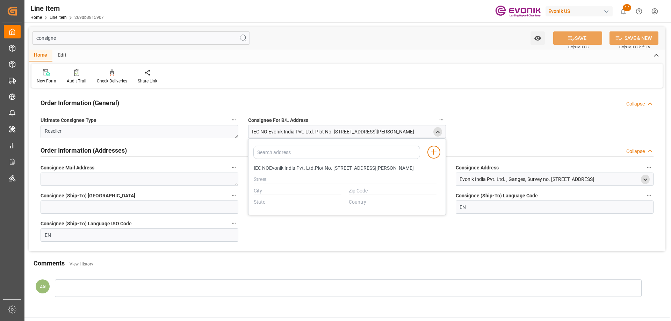
click at [645, 180] on polyline "open menu" at bounding box center [645, 179] width 3 height 1
drag, startPoint x: 253, startPoint y: 167, endPoint x: 259, endPoint y: 167, distance: 5.9
click at [259, 167] on div "IEC NOEvonik India Pvt. Ltd.Plot No. D-5, Wagle Industrial Estate,Road No. 34, …" at bounding box center [345, 169] width 190 height 12
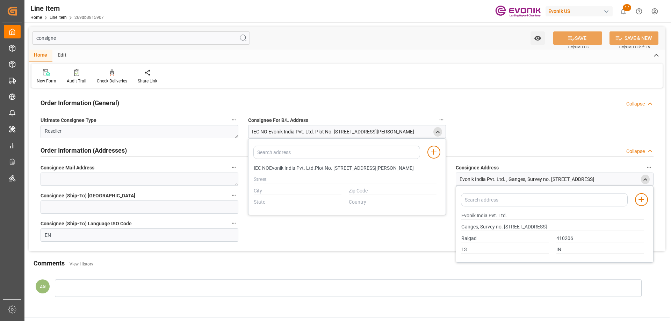
drag, startPoint x: 254, startPoint y: 165, endPoint x: 295, endPoint y: 166, distance: 41.3
click at [295, 166] on input "IEC NOEvonik India Pvt. Ltd.Plot No. D-5, Wagle Industrial Estate,Road No. 34, …" at bounding box center [345, 169] width 183 height 8
drag, startPoint x: 462, startPoint y: 217, endPoint x: 486, endPoint y: 215, distance: 24.5
click at [486, 215] on input "Evonik India Pvt. Ltd." at bounding box center [552, 216] width 183 height 8
type input "IEC NOEvonik India Pvt. Ltd.Plot No. D-5, Wagle Industrial Estate,Road No. 34, …"
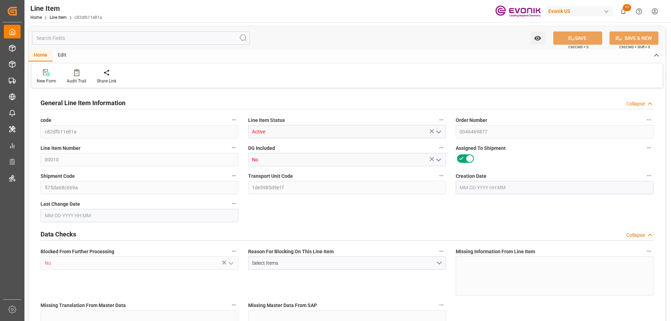
type input "19"
type input "14519.876"
type input "13072"
type input "854.9744"
type input "76"
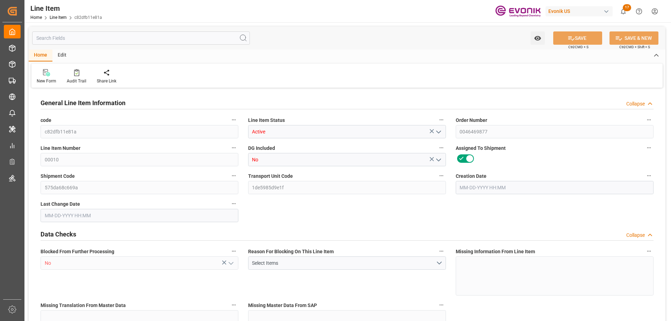
type input "784320"
type input "76"
type input "14519.876"
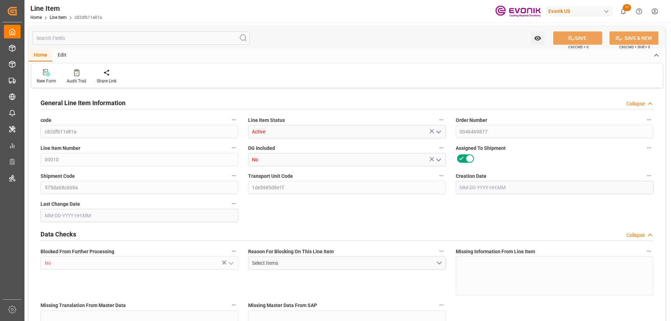
type input "14899.876"
type input "13072"
type input "854.9744"
type input "854974.388"
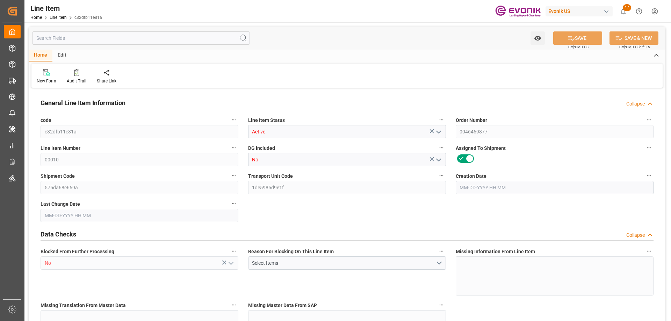
type input "76"
type input "14519.876"
type input "13072"
type input "854.9744"
type input "[DATE] 17:40"
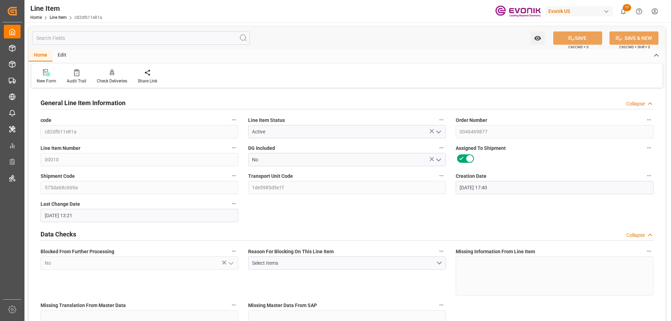
type input "[DATE] 13:21"
type input "[DATE]"
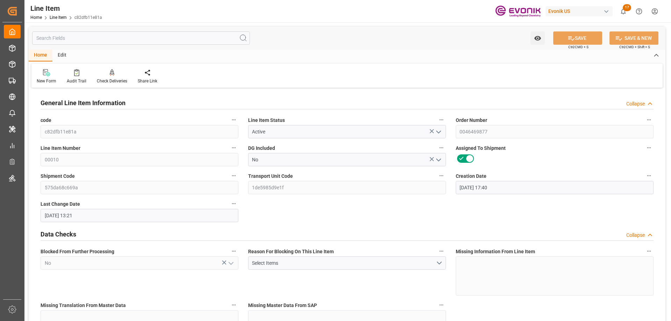
click at [119, 41] on input "text" at bounding box center [141, 37] width 218 height 13
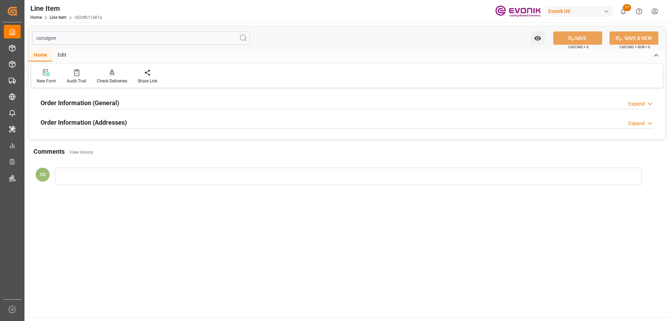
type input "consigne"
click at [107, 117] on div "Order Information (Addresses)" at bounding box center [84, 121] width 86 height 13
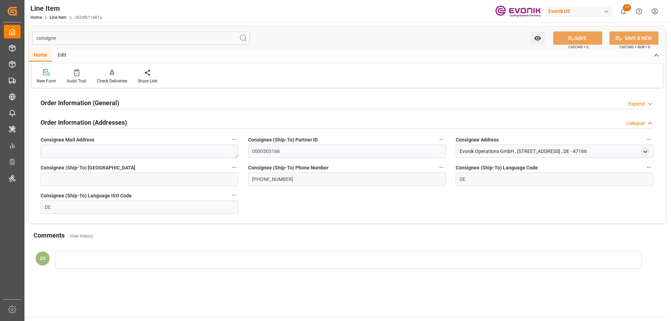
click at [102, 99] on h2 "Order Information (General)" at bounding box center [80, 102] width 79 height 9
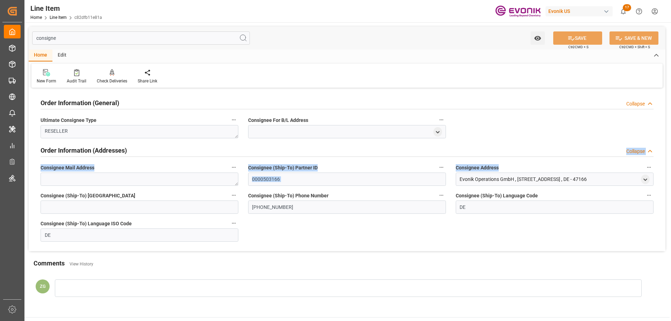
drag, startPoint x: 613, startPoint y: 164, endPoint x: 630, endPoint y: 172, distance: 18.3
click at [621, 168] on div "Order Information (General) Collapse Ultimate Consignee Type RESELLER Consignee…" at bounding box center [347, 170] width 637 height 161
click at [649, 181] on div at bounding box center [645, 179] width 9 height 7
click at [649, 181] on div "open menu" at bounding box center [645, 179] width 9 height 9
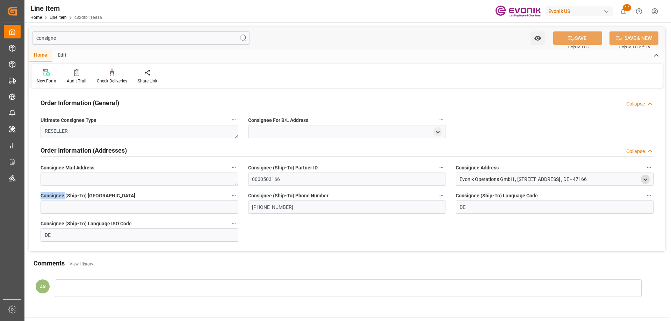
click at [646, 178] on icon "open menu" at bounding box center [645, 180] width 6 height 6
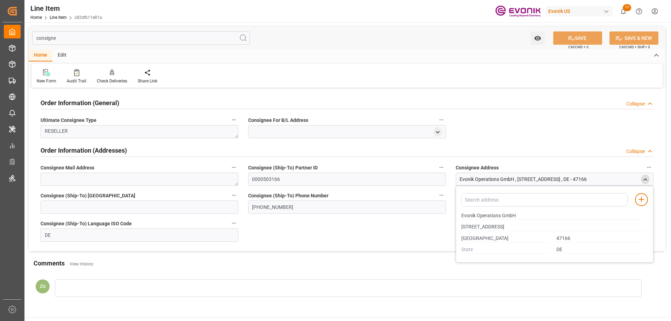
click at [461, 215] on div "Evonik Operations GmbH" at bounding box center [553, 216] width 190 height 12
drag, startPoint x: 462, startPoint y: 216, endPoint x: 501, endPoint y: 215, distance: 38.8
click at [501, 215] on input "Evonik Operations GmbH" at bounding box center [552, 216] width 183 height 8
click at [466, 239] on input "[GEOGRAPHIC_DATA]" at bounding box center [505, 239] width 88 height 8
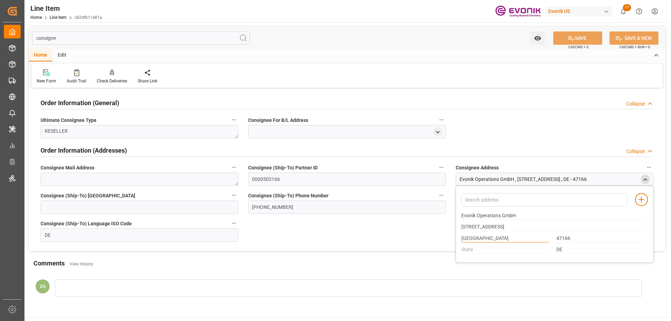
click at [494, 239] on input "[GEOGRAPHIC_DATA]" at bounding box center [505, 239] width 88 height 8
click at [469, 239] on input "[GEOGRAPHIC_DATA]" at bounding box center [505, 239] width 88 height 8
